Goal: Find specific page/section: Find specific page/section

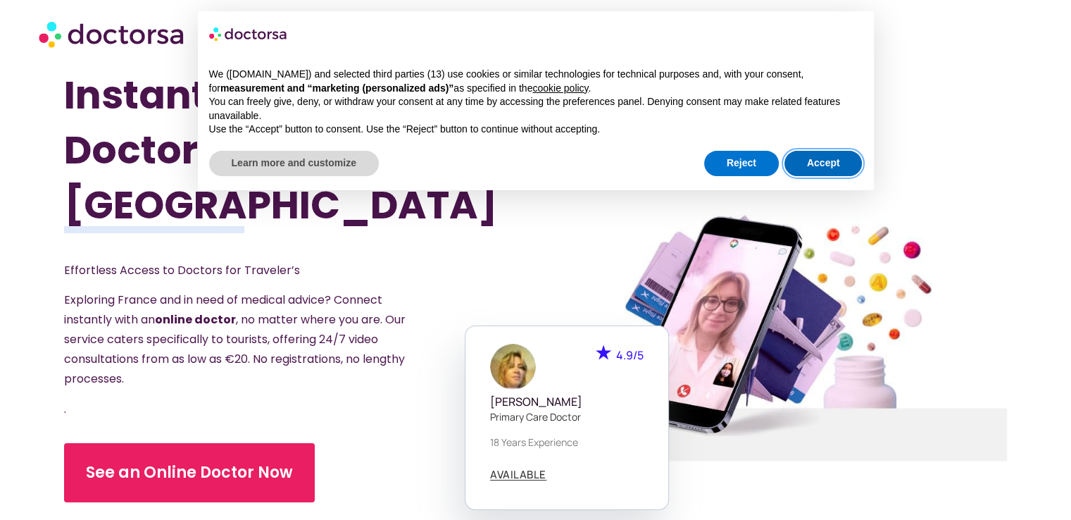
click at [834, 162] on button "Accept" at bounding box center [823, 163] width 78 height 25
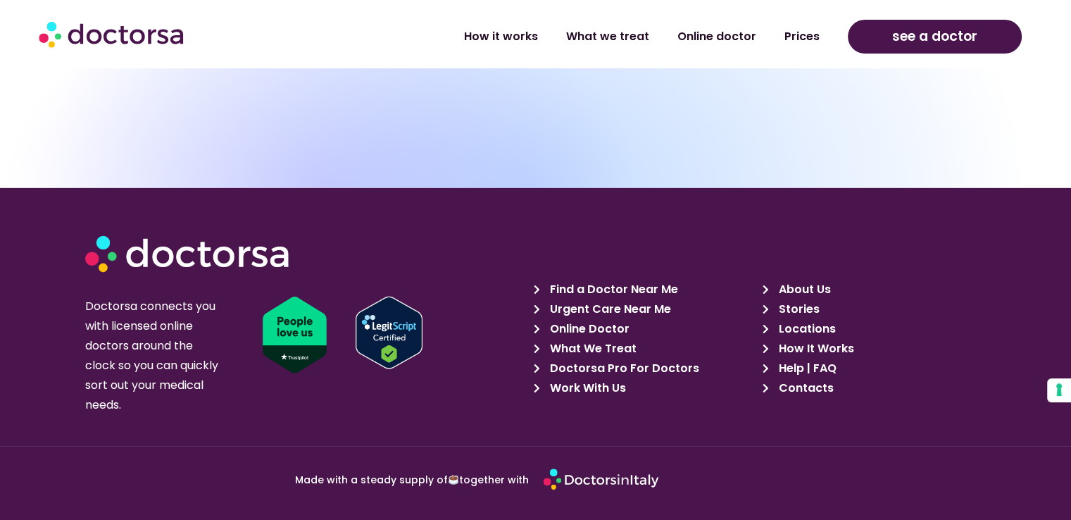
scroll to position [4282, 0]
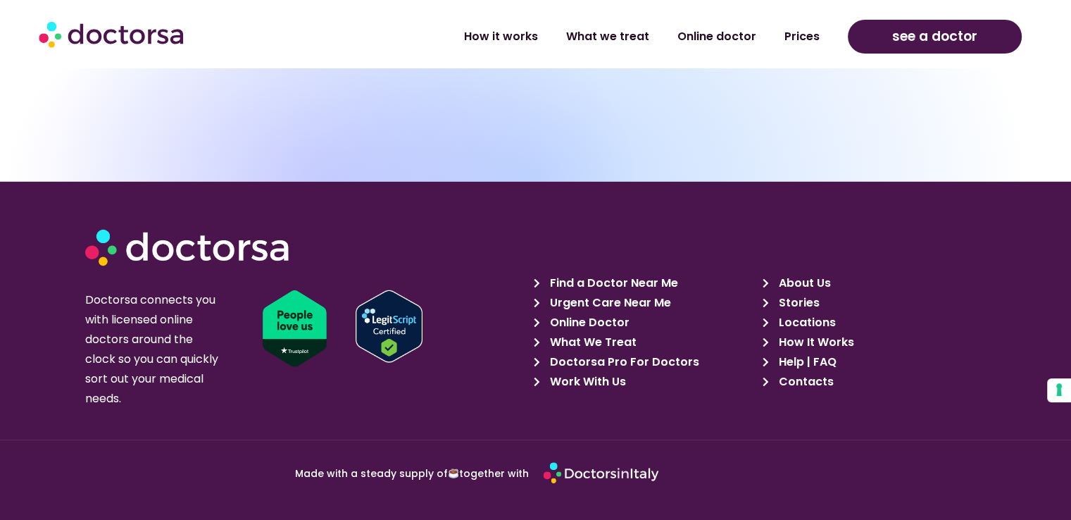
click at [819, 372] on span "Contacts" at bounding box center [804, 382] width 58 height 20
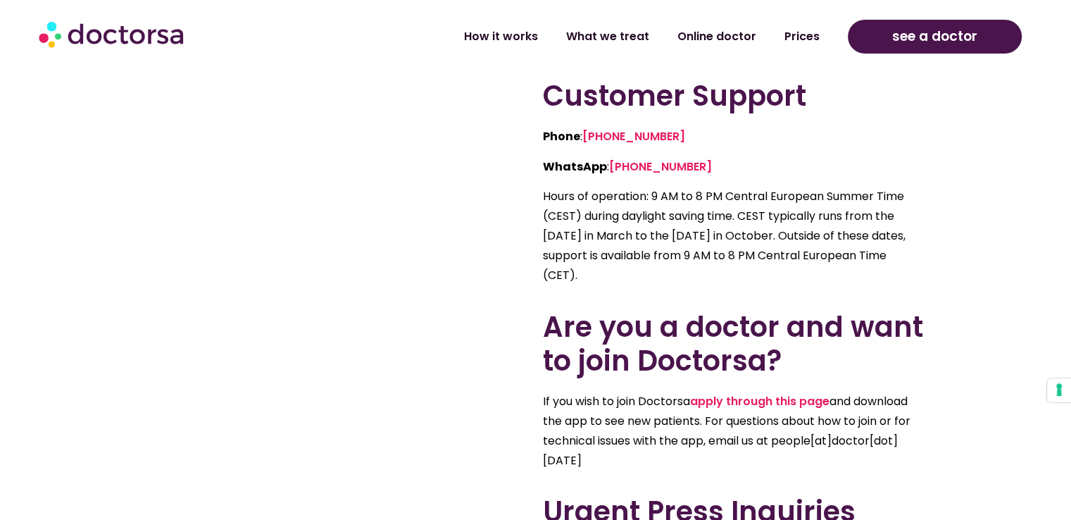
scroll to position [646, 0]
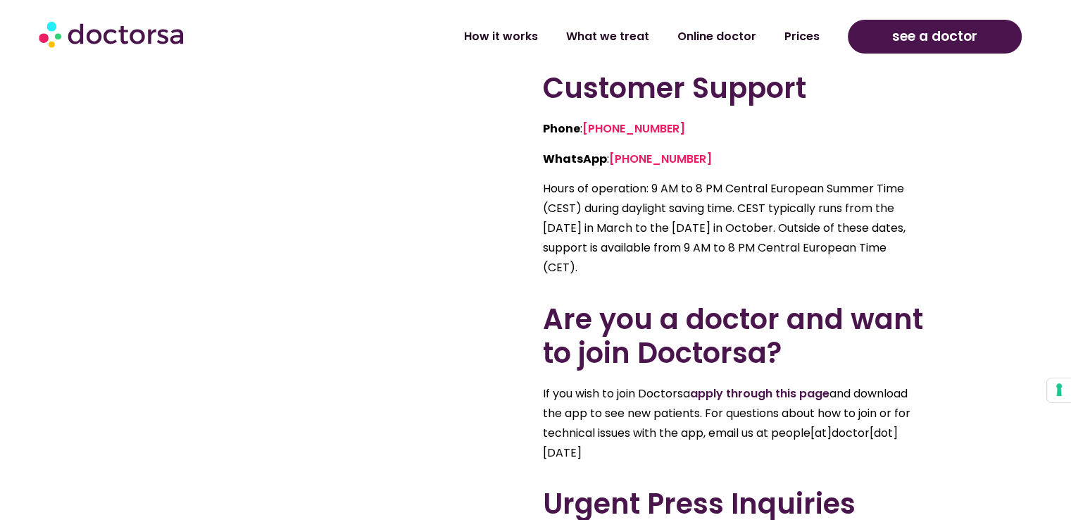
click at [758, 390] on link "apply through this page" at bounding box center [759, 393] width 139 height 16
